Goal: Transaction & Acquisition: Book appointment/travel/reservation

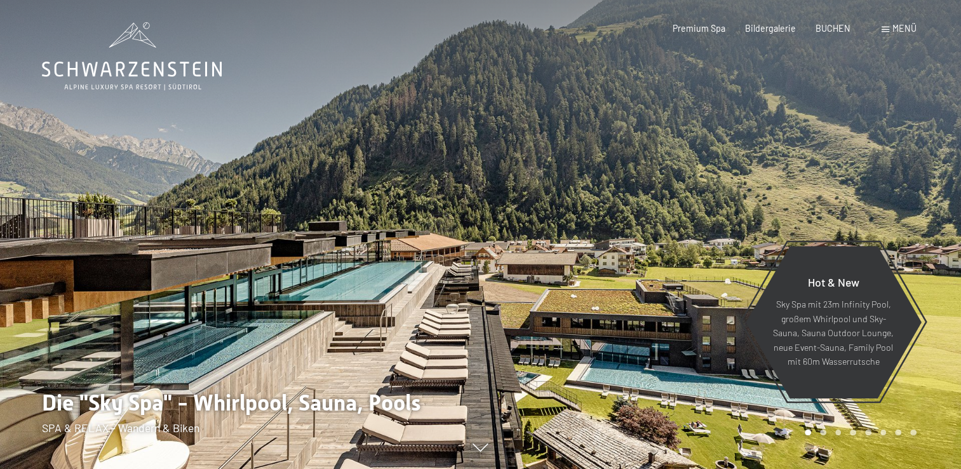
click at [883, 29] on span at bounding box center [886, 30] width 8 height 6
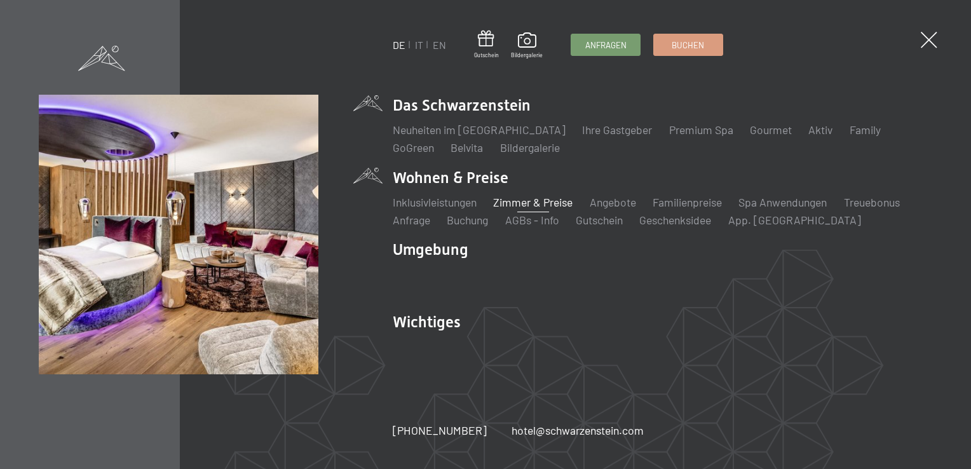
click at [561, 201] on link "Zimmer & Preise" at bounding box center [532, 202] width 79 height 14
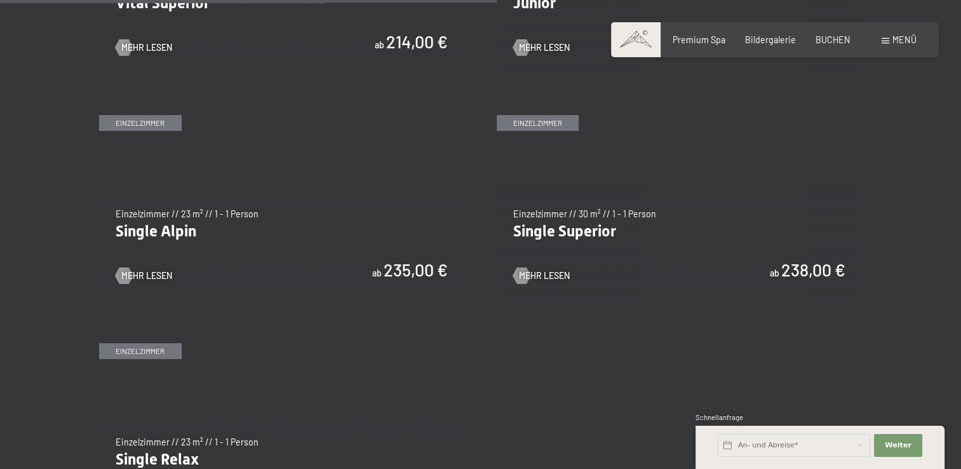
scroll to position [1843, 0]
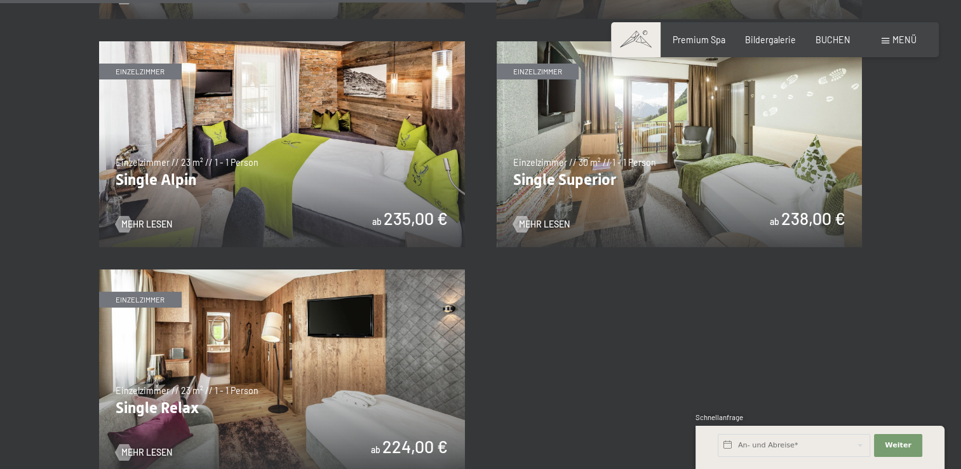
click at [244, 142] on img at bounding box center [282, 144] width 366 height 206
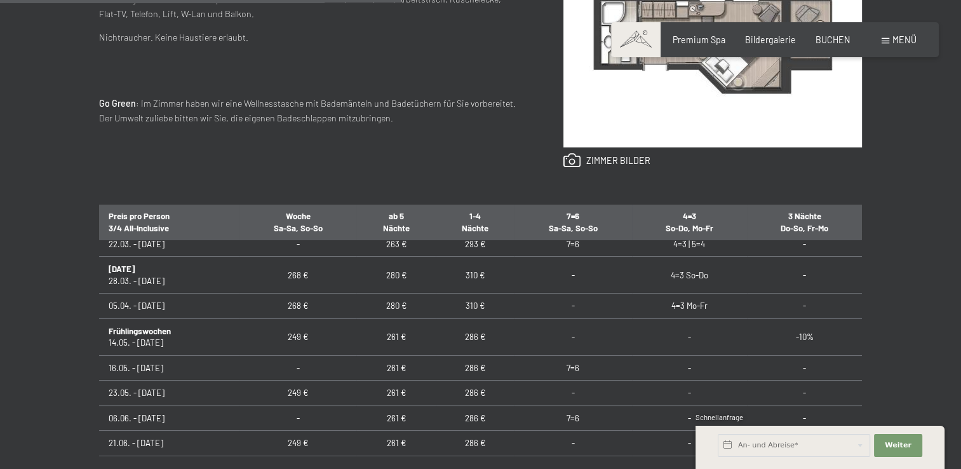
scroll to position [635, 0]
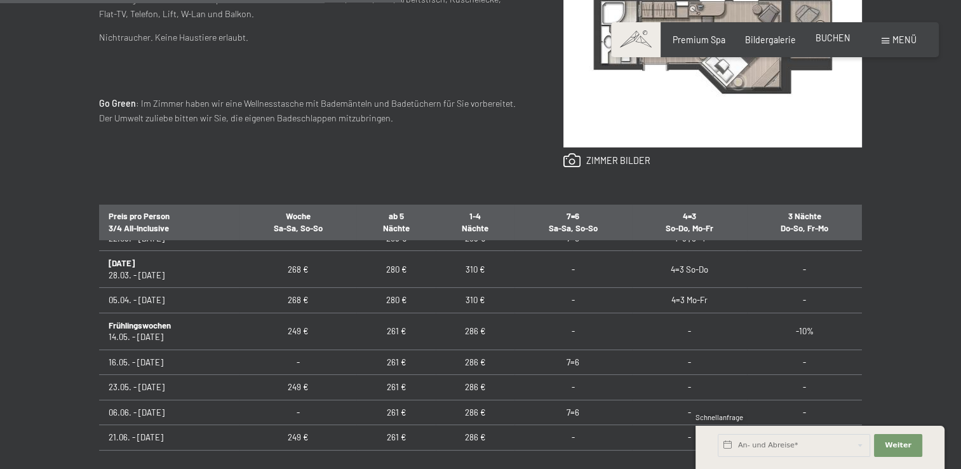
click at [833, 44] on div "Premium Spa Bildergalerie BUCHEN" at bounding box center [752, 40] width 237 height 13
click at [831, 40] on span "BUCHEN" at bounding box center [833, 37] width 35 height 11
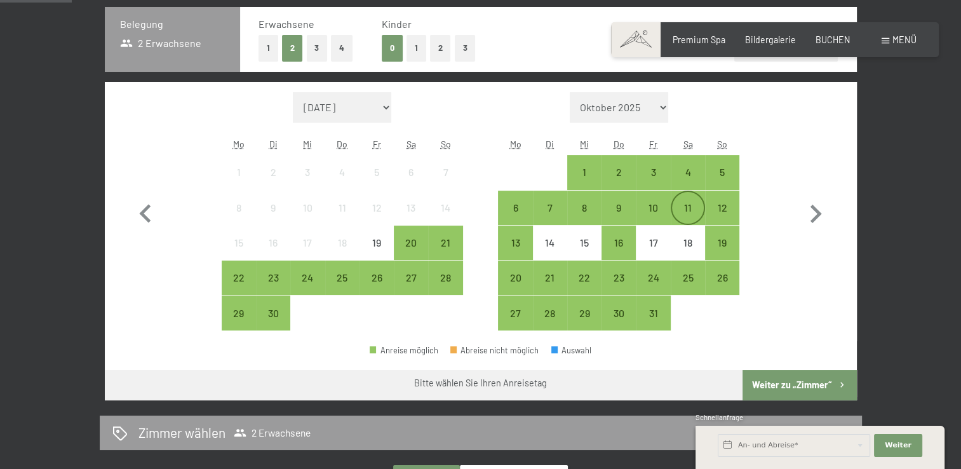
scroll to position [318, 0]
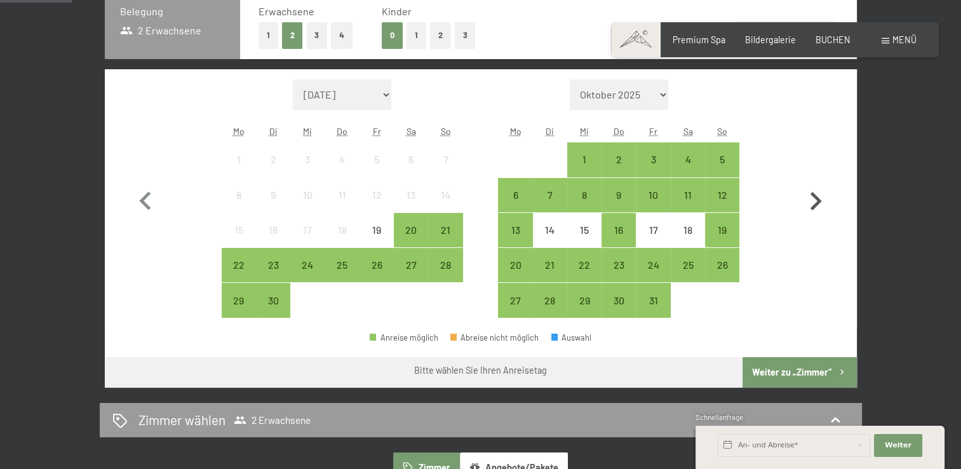
click at [822, 203] on icon "button" at bounding box center [815, 201] width 37 height 37
select select "[DATE]"
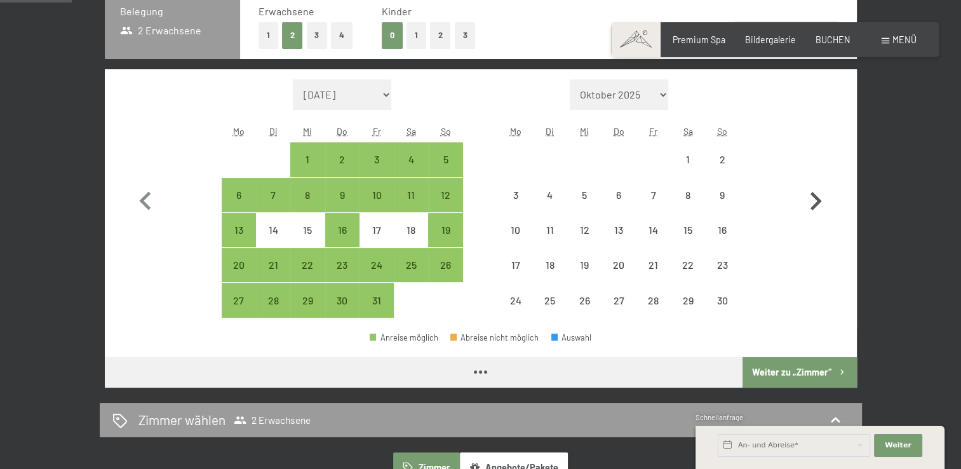
click at [822, 203] on icon "button" at bounding box center [815, 201] width 37 height 37
select select "[DATE]"
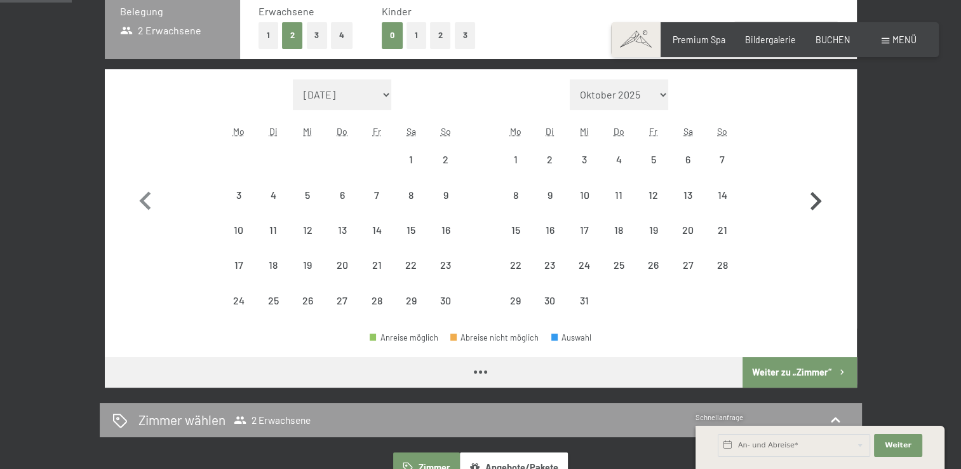
click at [822, 203] on icon "button" at bounding box center [815, 201] width 37 height 37
select select "[DATE]"
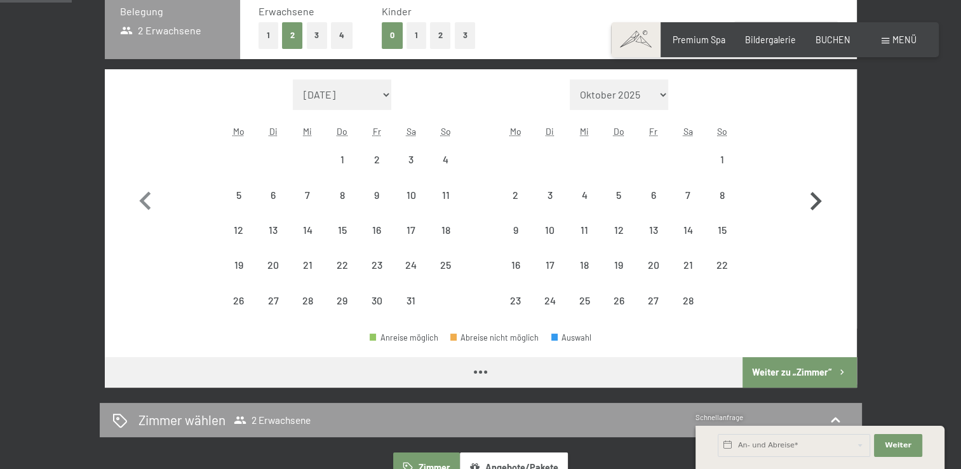
select select "[DATE]"
click at [822, 203] on icon "button" at bounding box center [815, 201] width 37 height 37
select select "[DATE]"
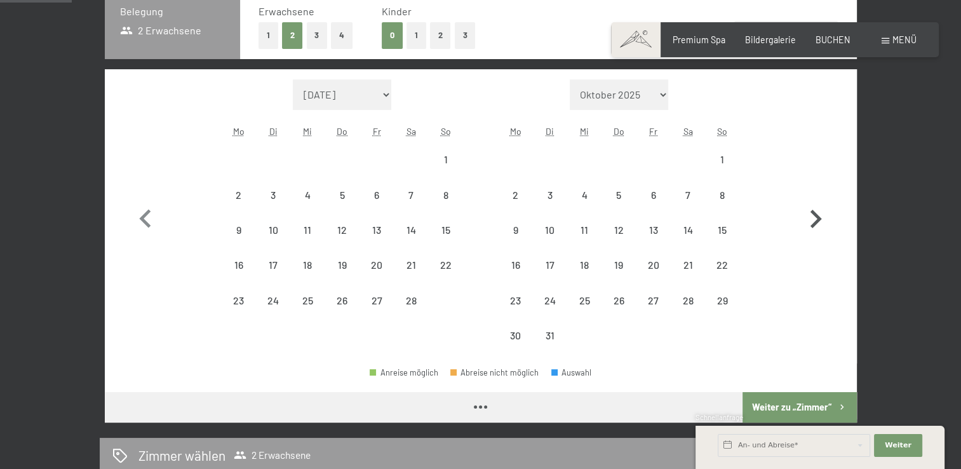
select select "[DATE]"
click at [822, 203] on icon "button" at bounding box center [815, 219] width 37 height 37
select select "[DATE]"
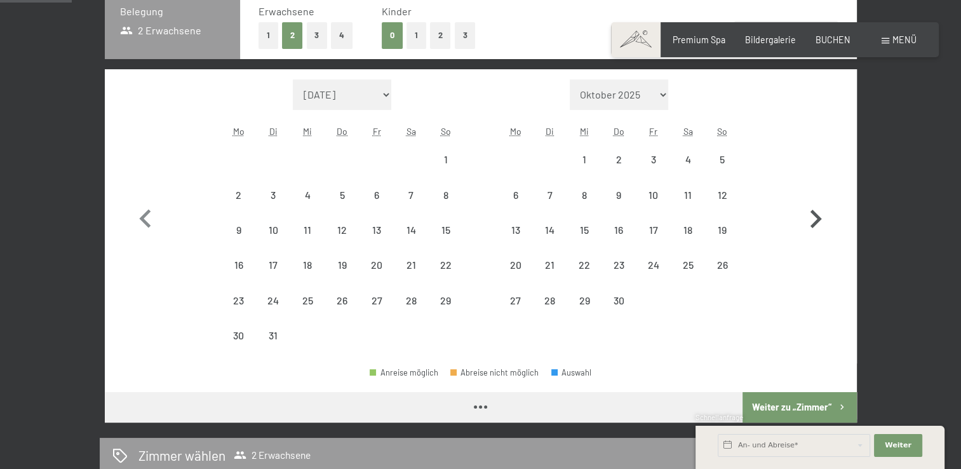
click at [822, 203] on icon "button" at bounding box center [815, 219] width 37 height 37
select select "[DATE]"
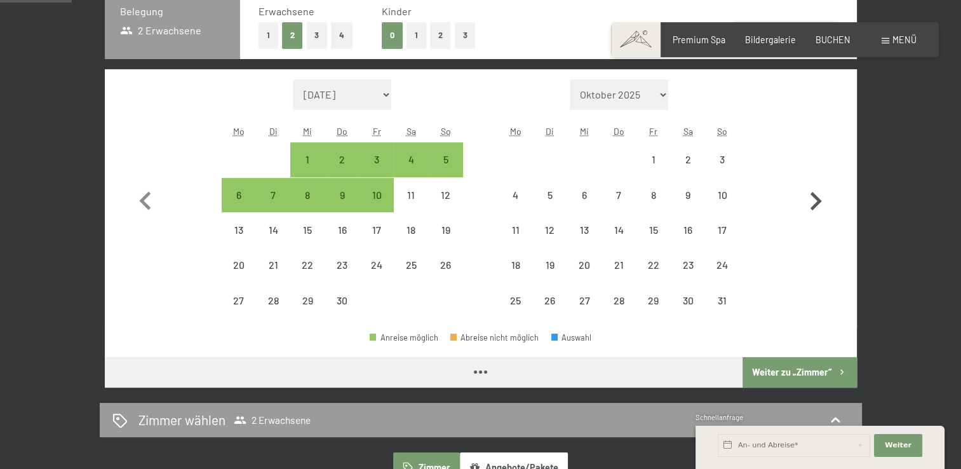
click at [822, 203] on icon "button" at bounding box center [815, 201] width 37 height 37
select select "[DATE]"
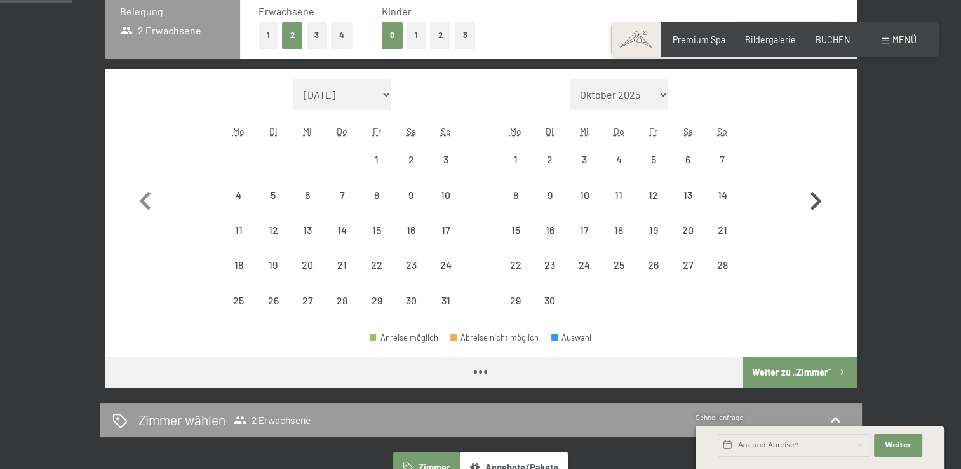
select select "[DATE]"
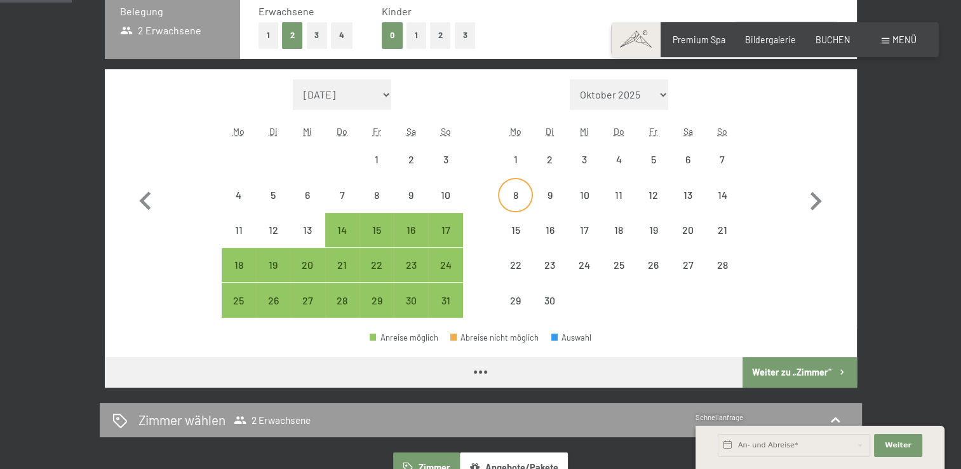
select select "[DATE]"
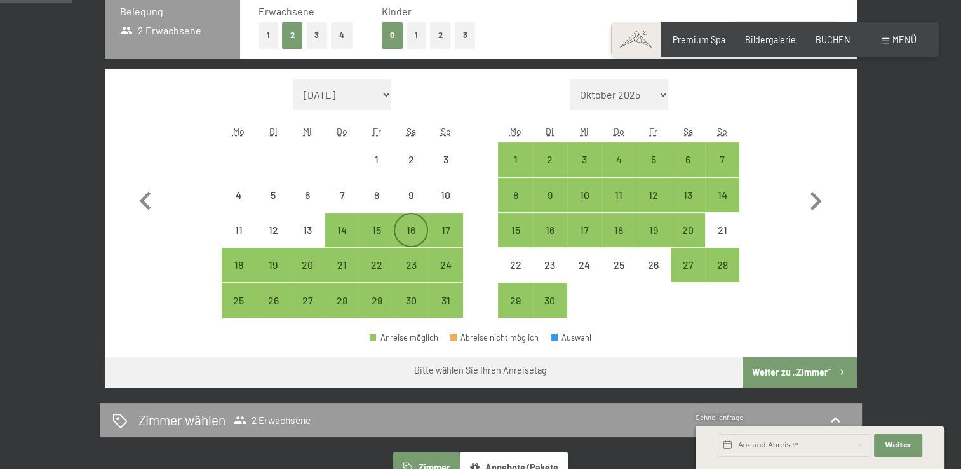
click at [422, 225] on div "16" at bounding box center [411, 241] width 32 height 32
select select "[DATE]"
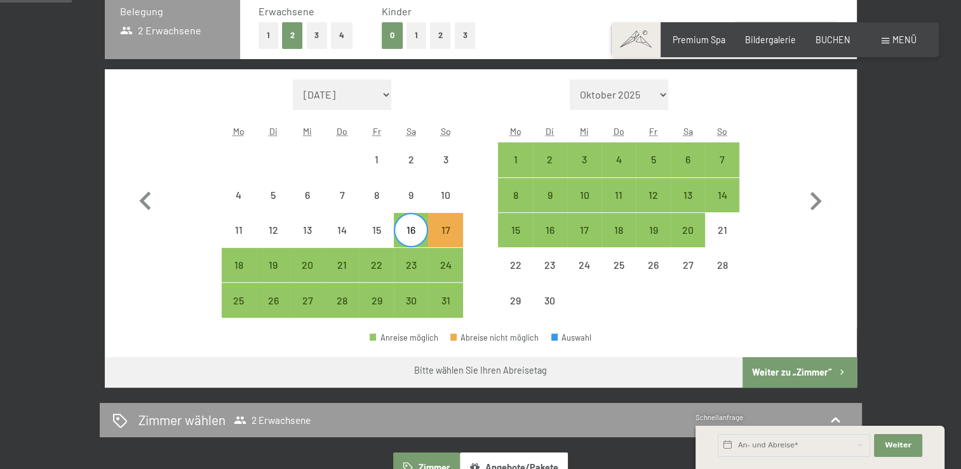
click at [411, 264] on span "Einwilligung Marketing*" at bounding box center [410, 270] width 105 height 13
click at [351, 264] on input "Einwilligung Marketing*" at bounding box center [345, 270] width 13 height 13
checkbox input "false"
click at [410, 262] on div "23" at bounding box center [411, 276] width 32 height 32
select select "[DATE]"
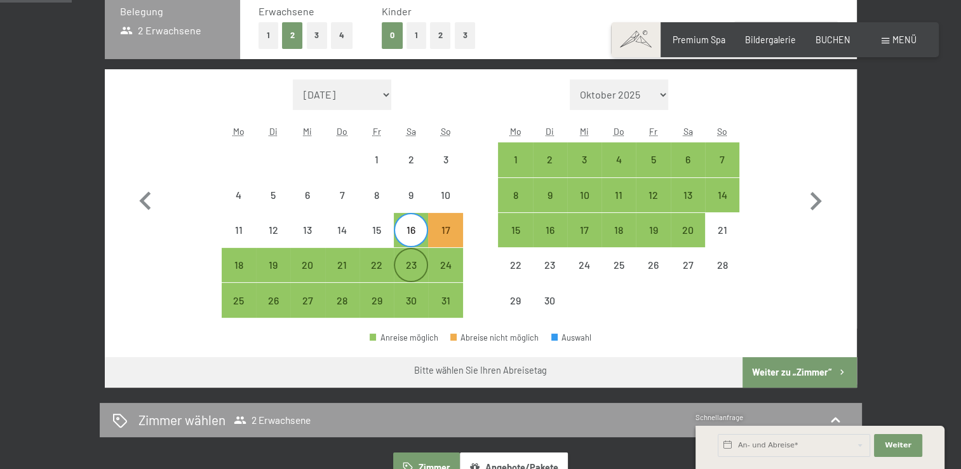
select select "[DATE]"
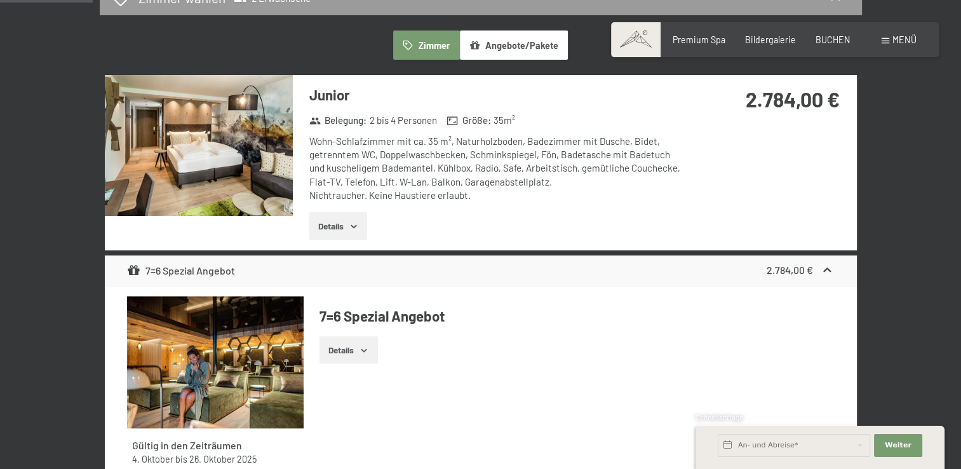
scroll to position [572, 0]
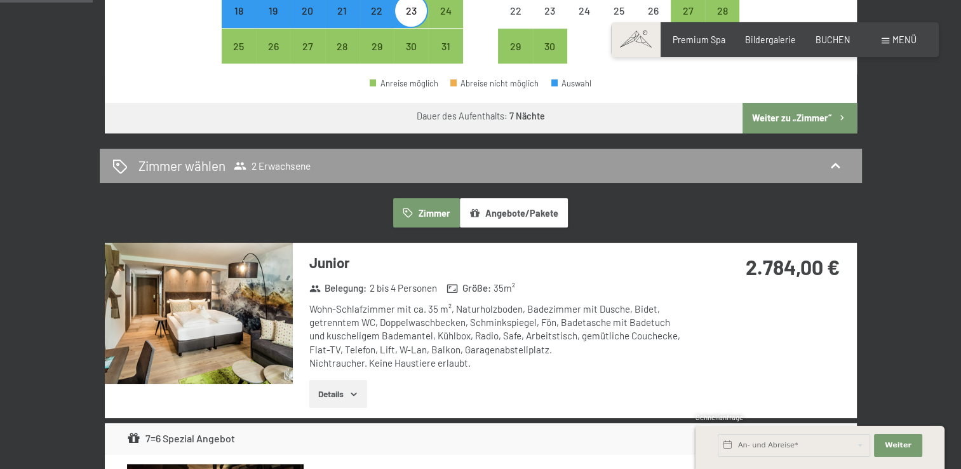
click at [813, 103] on button "Weiter zu „Zimmer“" at bounding box center [800, 118] width 114 height 31
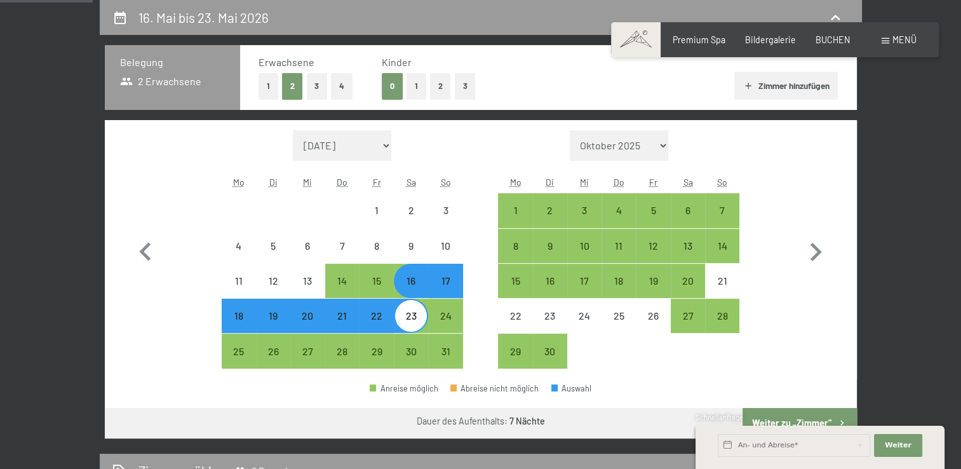
select select "[DATE]"
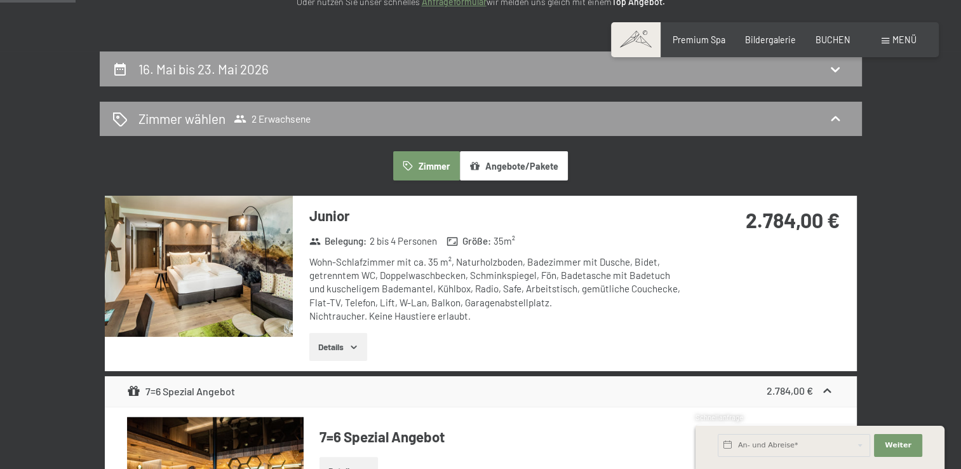
scroll to position [203, 0]
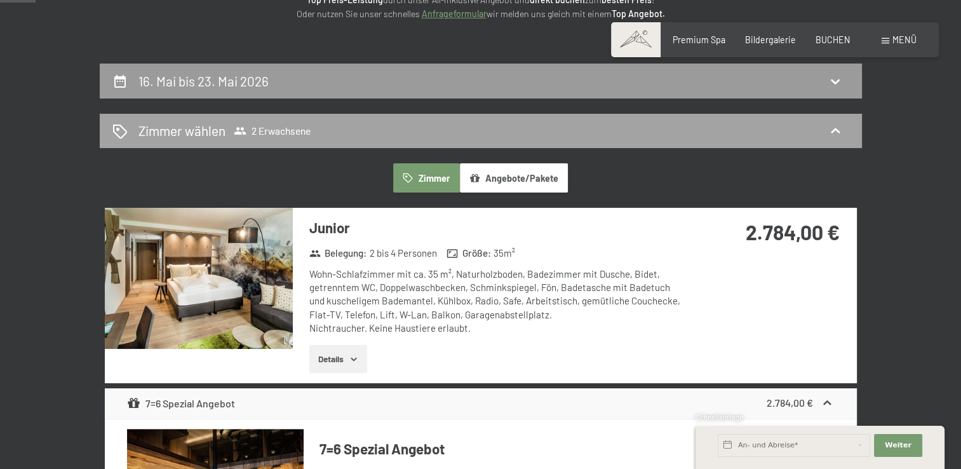
click at [337, 145] on div "Zimmer wählen 2 Erwachsene" at bounding box center [481, 131] width 763 height 35
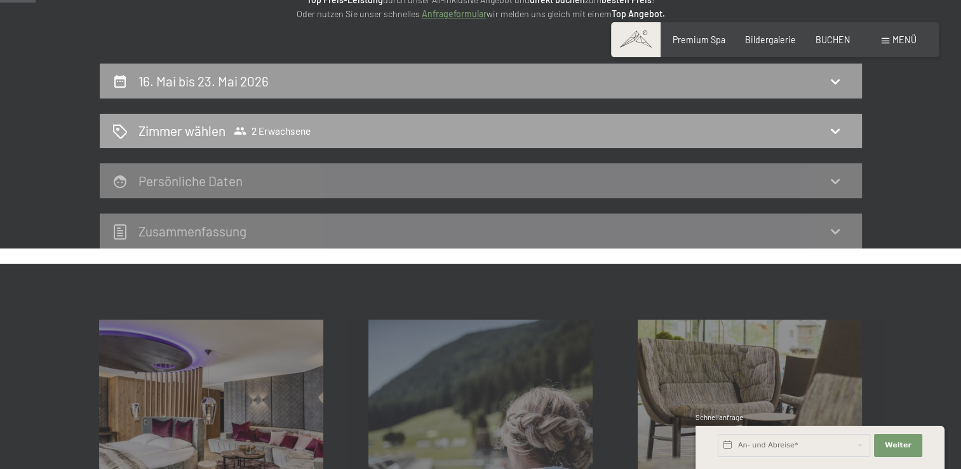
click at [297, 126] on span "2 Erwachsene" at bounding box center [272, 131] width 77 height 13
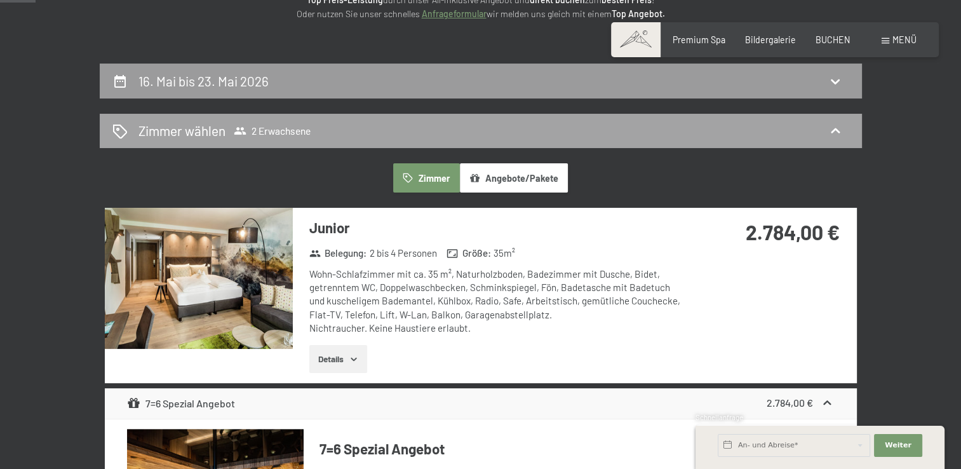
click at [139, 133] on h2 "Zimmer wählen" at bounding box center [182, 130] width 87 height 18
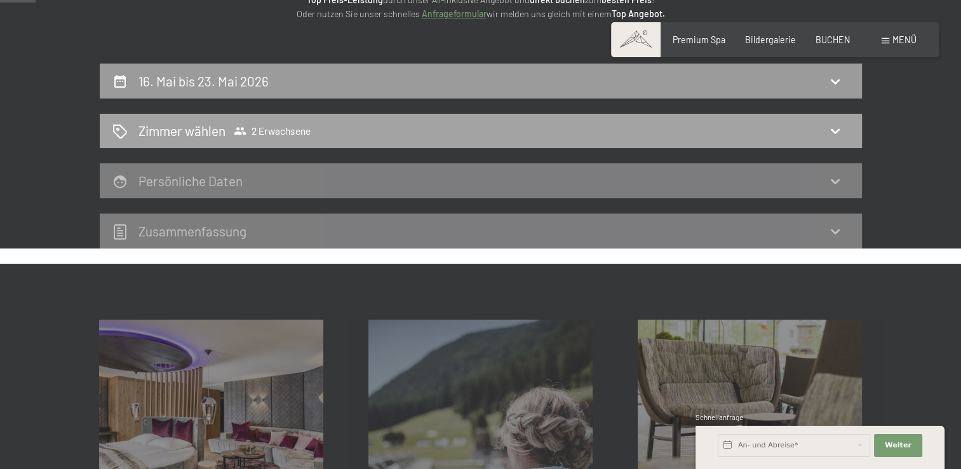
click at [587, 131] on div "Zimmer wählen 2 Erwachsene" at bounding box center [480, 130] width 737 height 18
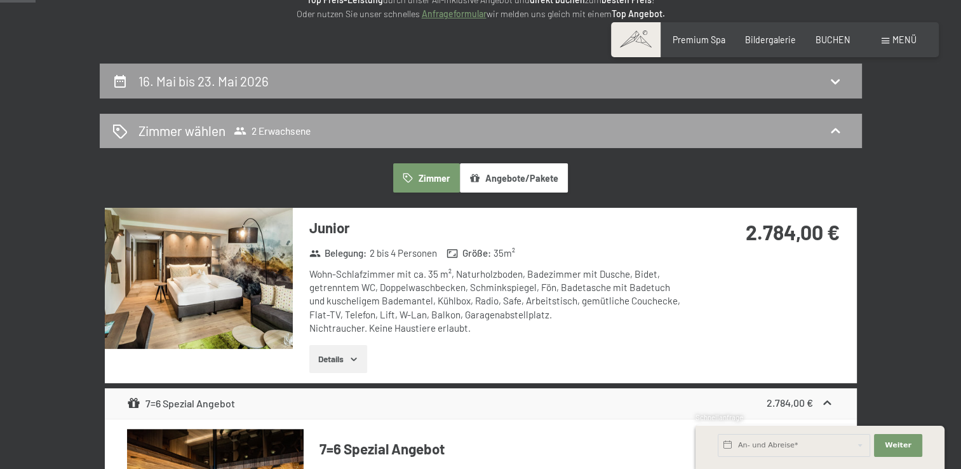
click at [114, 126] on icon at bounding box center [119, 131] width 15 height 15
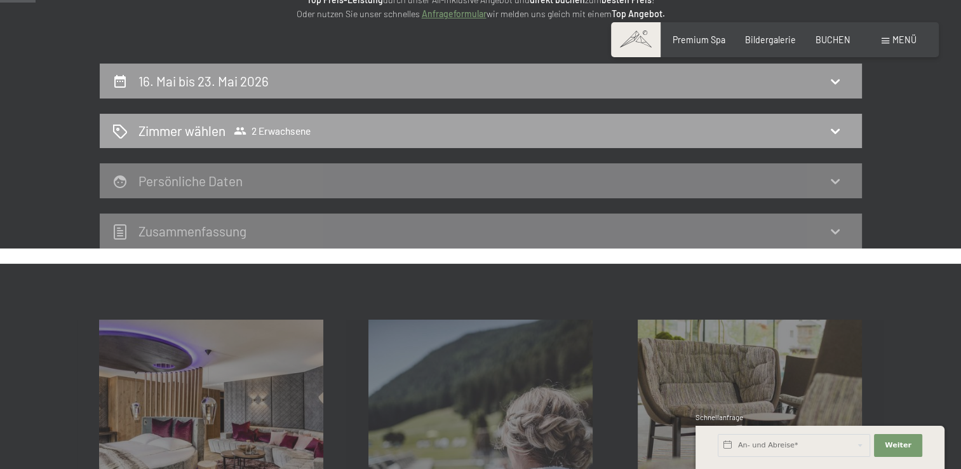
click at [178, 126] on h2 "Zimmer wählen" at bounding box center [182, 130] width 87 height 18
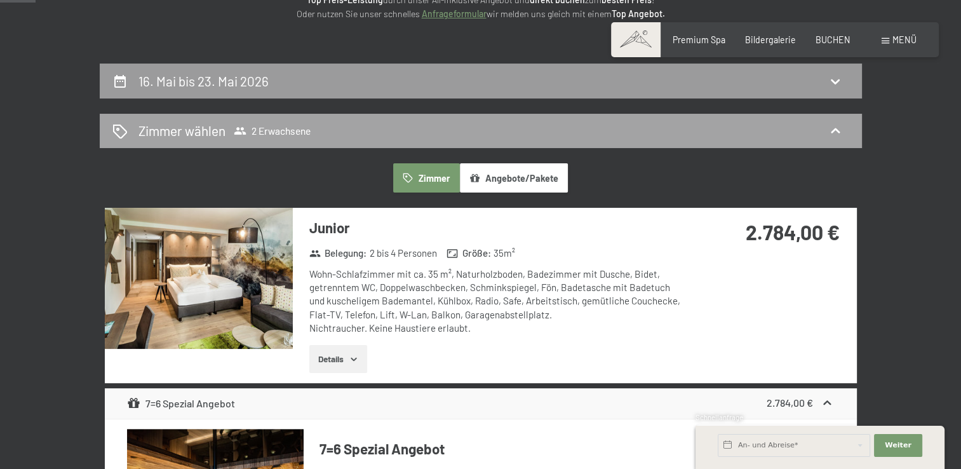
click at [273, 127] on span "2 Erwachsene" at bounding box center [272, 131] width 77 height 13
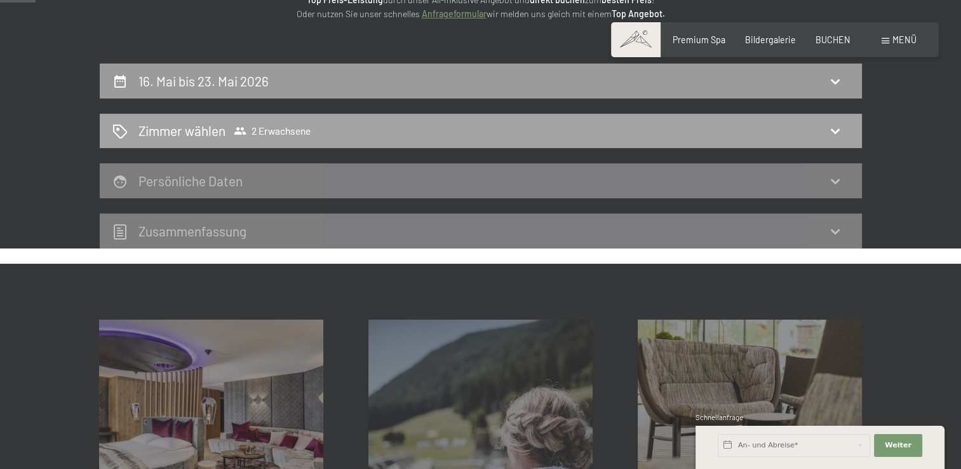
click at [273, 127] on span "2 Erwachsene" at bounding box center [272, 131] width 77 height 13
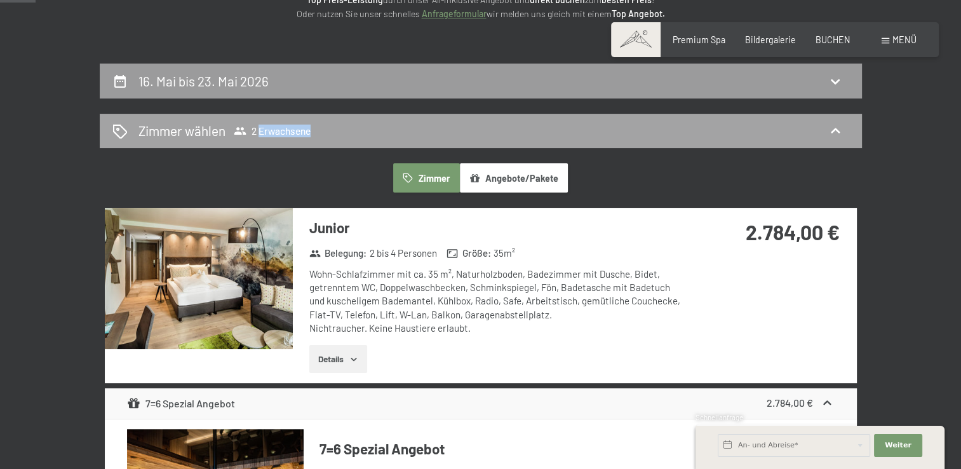
click at [273, 127] on span "2 Erwachsene" at bounding box center [272, 131] width 77 height 13
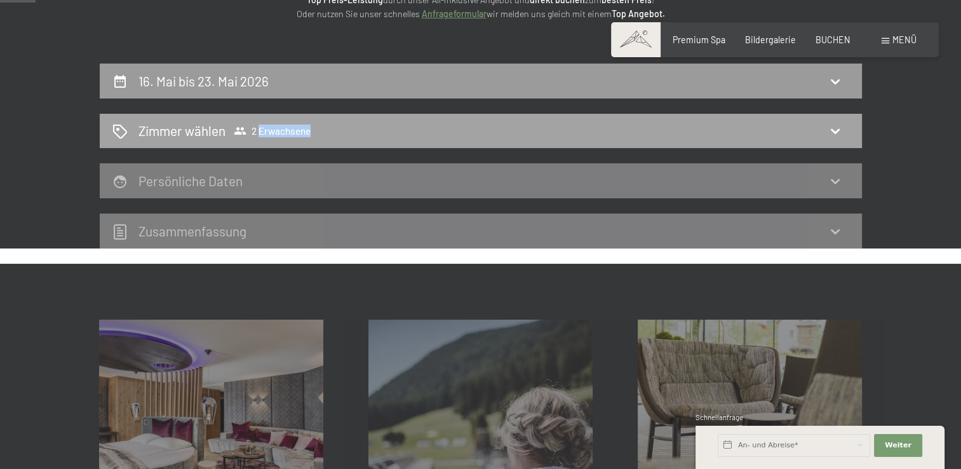
click at [273, 127] on span "2 Erwachsene" at bounding box center [272, 131] width 77 height 13
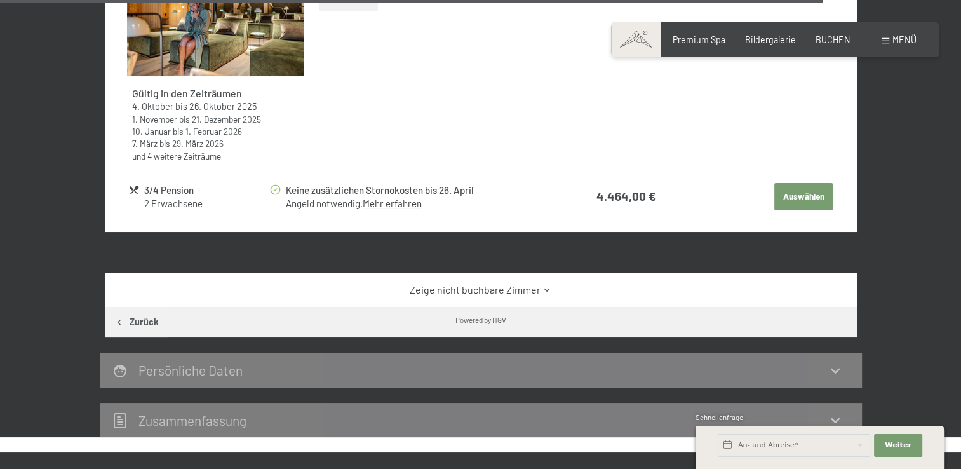
scroll to position [4715, 0]
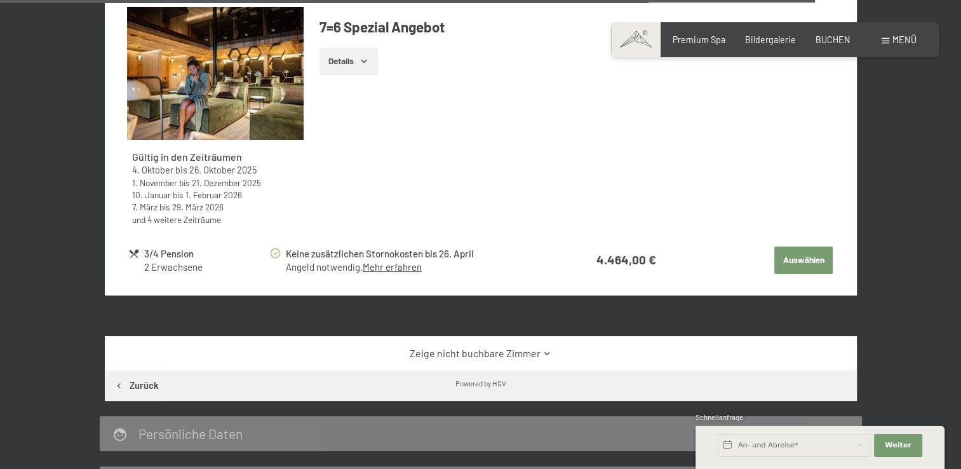
click at [544, 349] on icon at bounding box center [548, 354] width 10 height 10
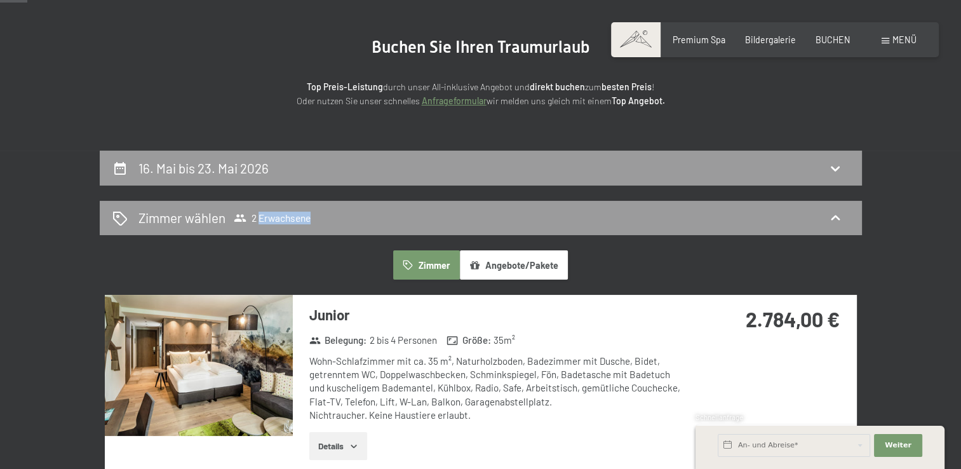
scroll to position [191, 0]
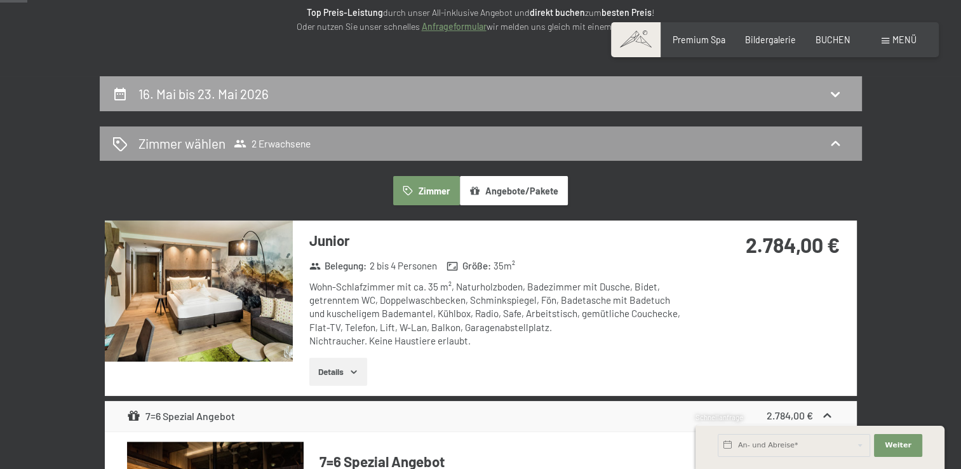
click at [353, 90] on div "16. Mai bis 23. Mai 2026" at bounding box center [480, 94] width 737 height 18
select select "[DATE]"
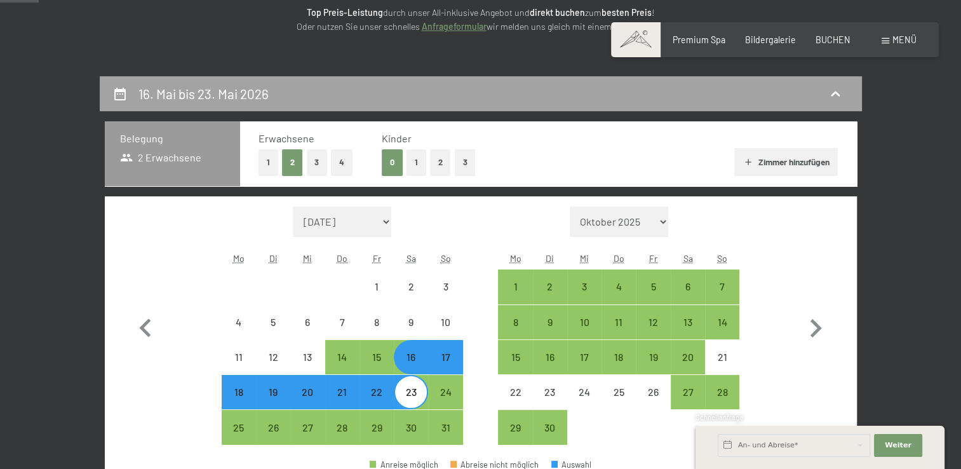
scroll to position [267, 0]
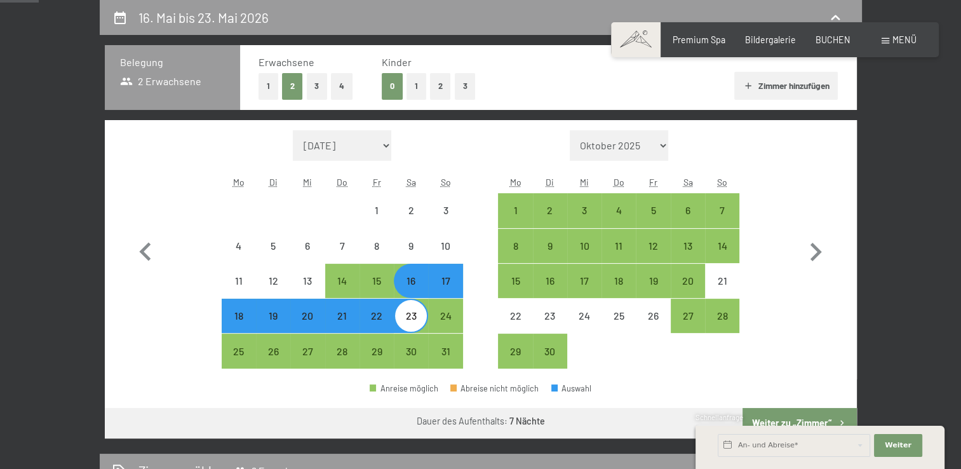
click at [451, 281] on div "17" at bounding box center [446, 292] width 32 height 32
select select "[DATE]"
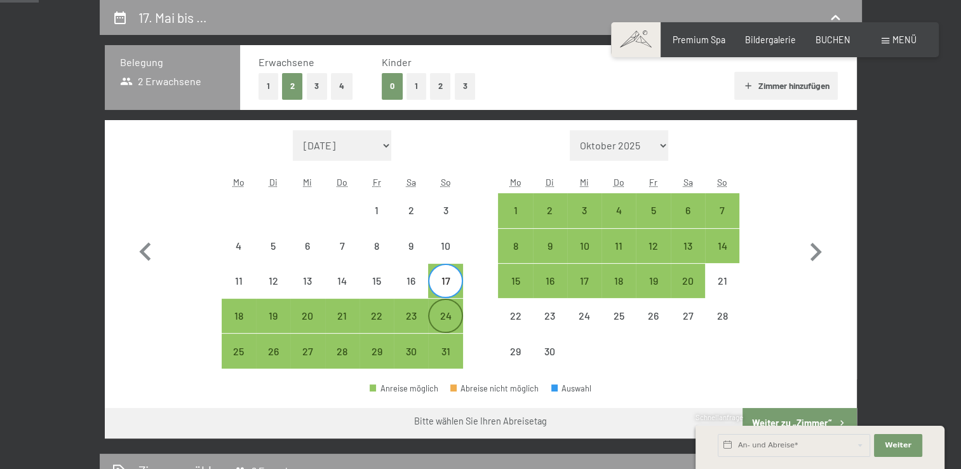
click at [451, 311] on div "24" at bounding box center [446, 327] width 32 height 32
select select "[DATE]"
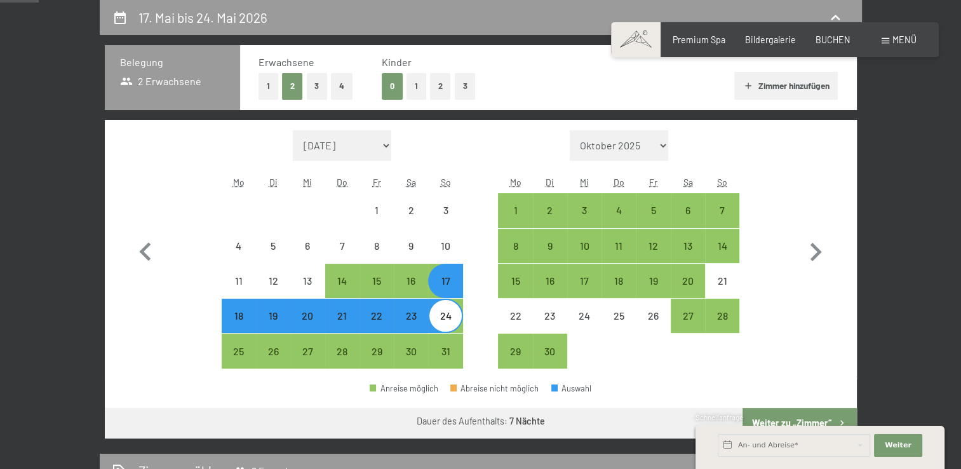
click at [833, 408] on button "Weiter zu „Zimmer“" at bounding box center [800, 423] width 114 height 31
select select "[DATE]"
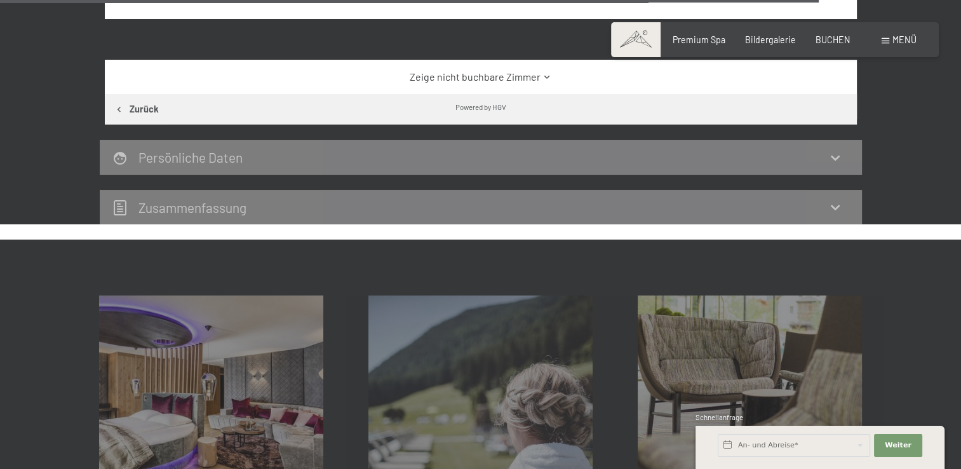
scroll to position [5033, 0]
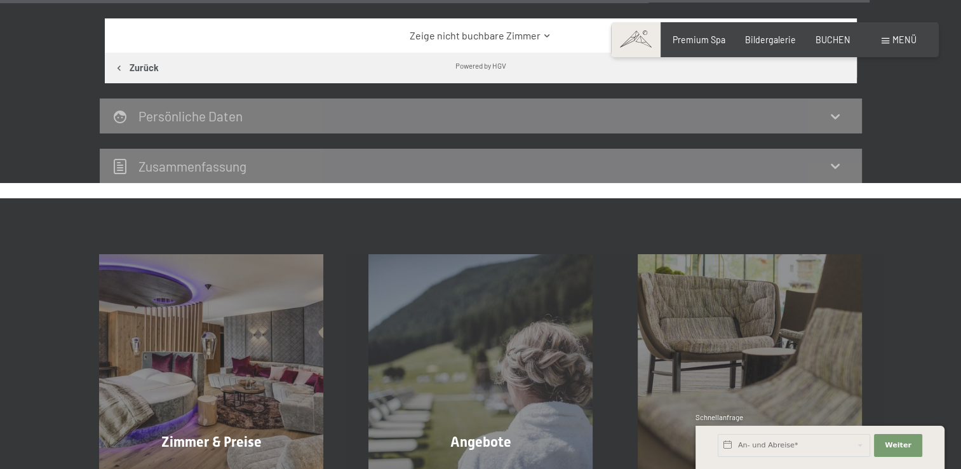
click at [472, 34] on link "Zeige nicht buchbare Zimmer" at bounding box center [480, 36] width 707 height 14
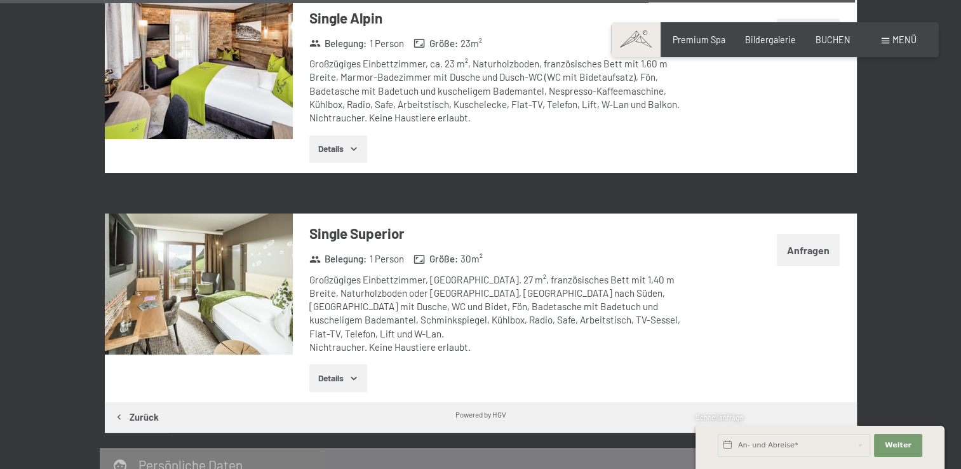
scroll to position [6049, 0]
